Goal: Task Accomplishment & Management: Manage account settings

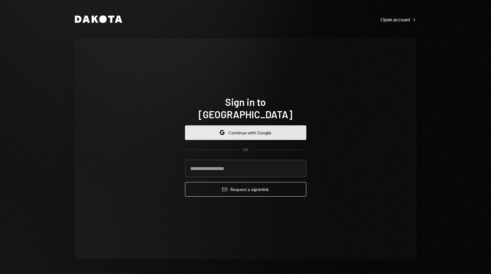
click at [262, 132] on button "Google Continue with Google" at bounding box center [245, 132] width 121 height 15
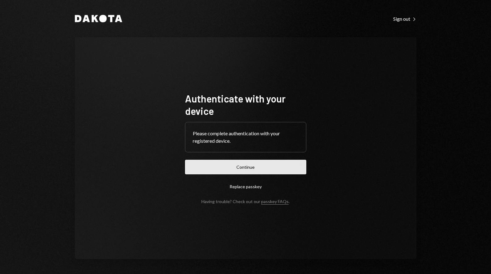
click at [262, 168] on button "Continue" at bounding box center [245, 167] width 121 height 15
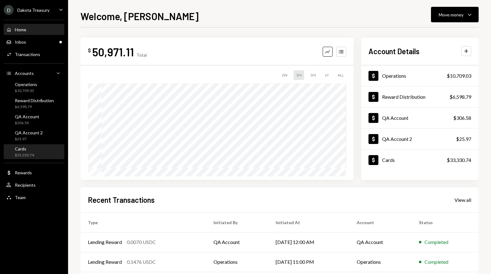
click at [32, 147] on div "Cards" at bounding box center [24, 148] width 19 height 5
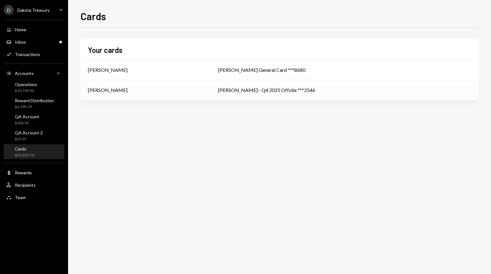
click at [203, 89] on div "[PERSON_NAME]" at bounding box center [145, 89] width 115 height 7
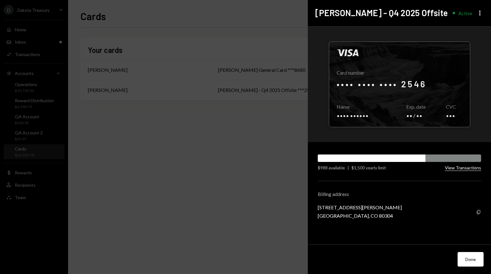
click at [470, 166] on button "View Transactions" at bounding box center [463, 168] width 36 height 6
